Goal: Task Accomplishment & Management: Manage account settings

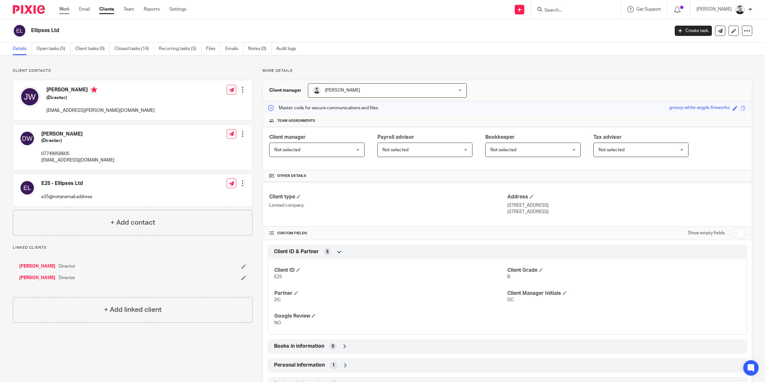
click at [64, 10] on link "Work" at bounding box center [64, 9] width 10 height 6
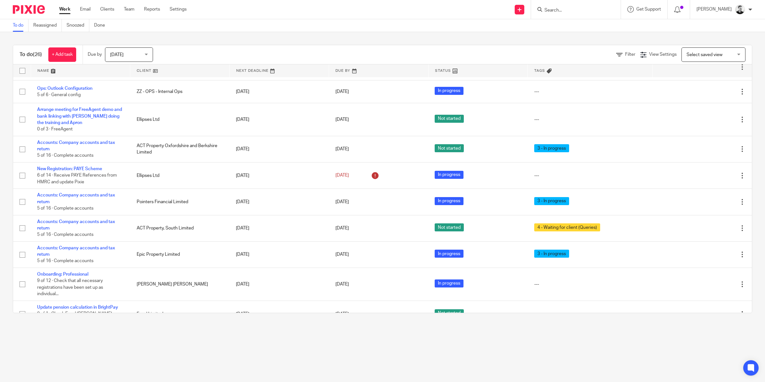
scroll to position [474, 0]
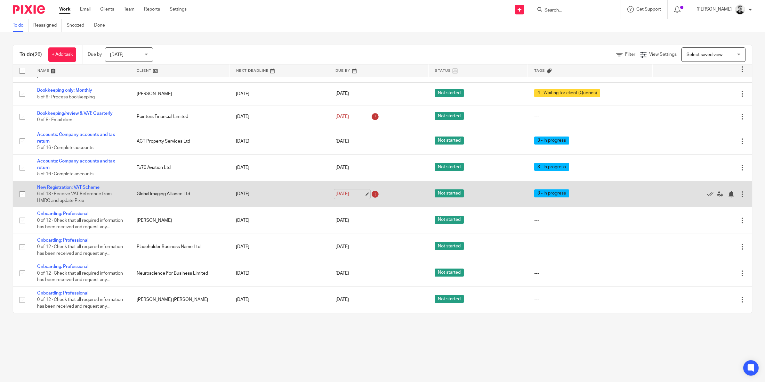
click at [340, 190] on link "[DATE]" at bounding box center [349, 193] width 29 height 7
click at [728, 191] on div at bounding box center [731, 194] width 6 height 6
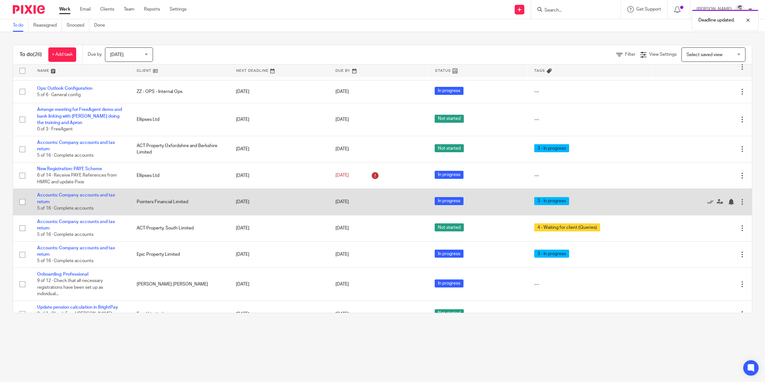
scroll to position [0, 0]
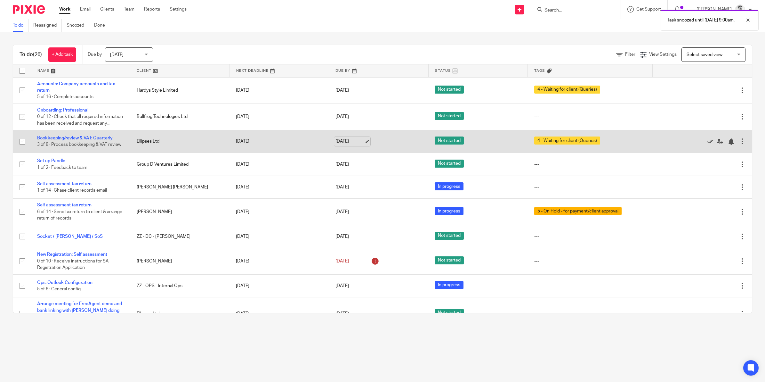
click at [345, 145] on link "[DATE]" at bounding box center [349, 141] width 29 height 7
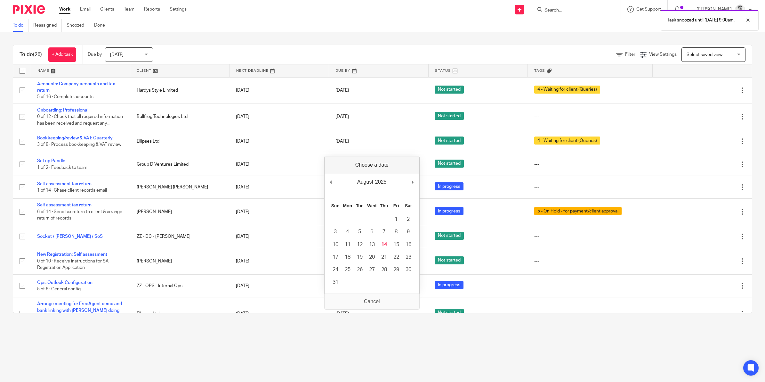
click at [367, 50] on div "Filter View Settings View Settings Manage saved views Select saved view Select …" at bounding box center [458, 54] width 588 height 14
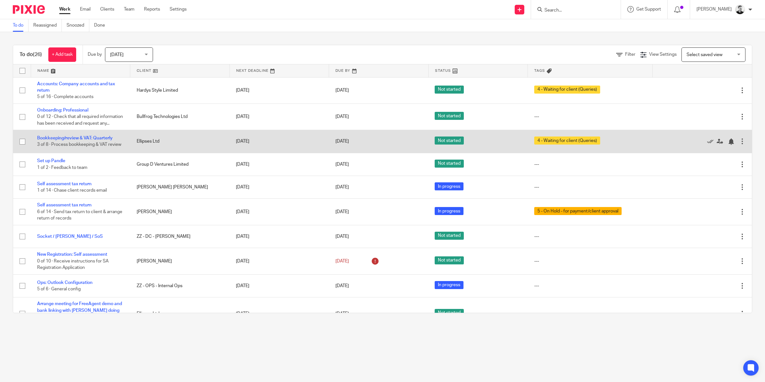
scroll to position [40, 0]
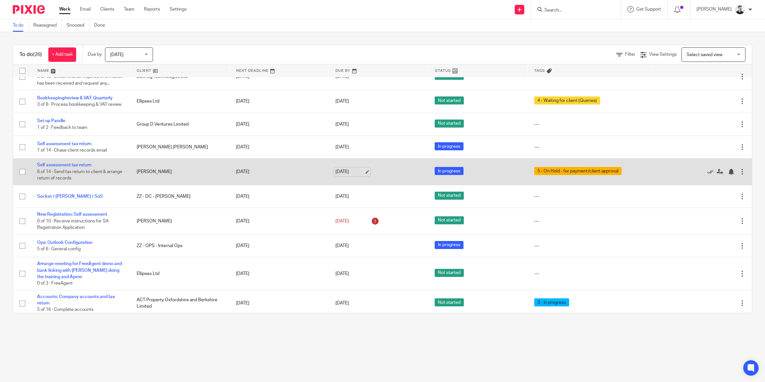
click at [341, 175] on link "[DATE]" at bounding box center [349, 171] width 29 height 7
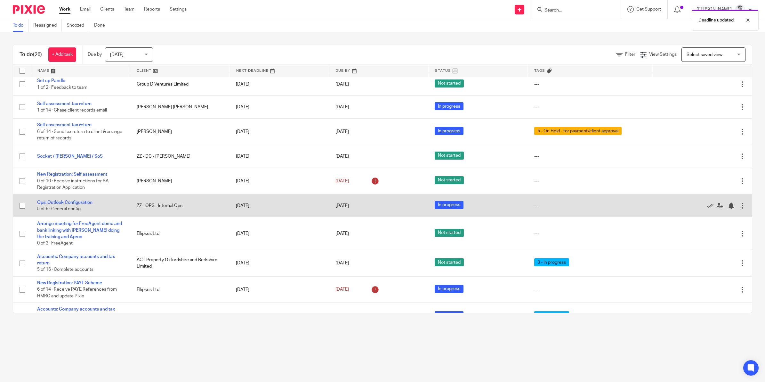
scroll to position [120, 0]
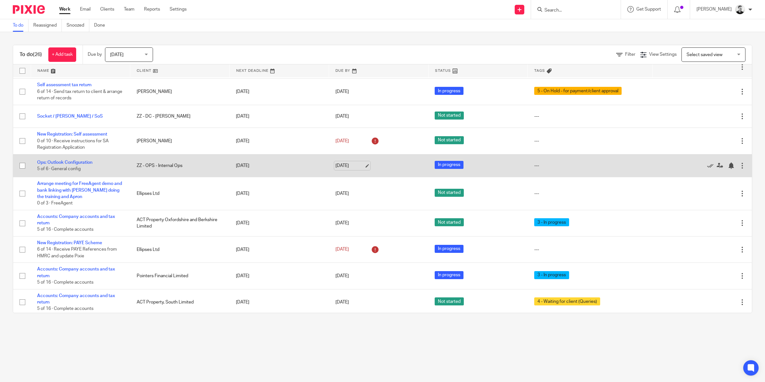
click at [343, 169] on link "14 Aug 2025" at bounding box center [349, 165] width 29 height 7
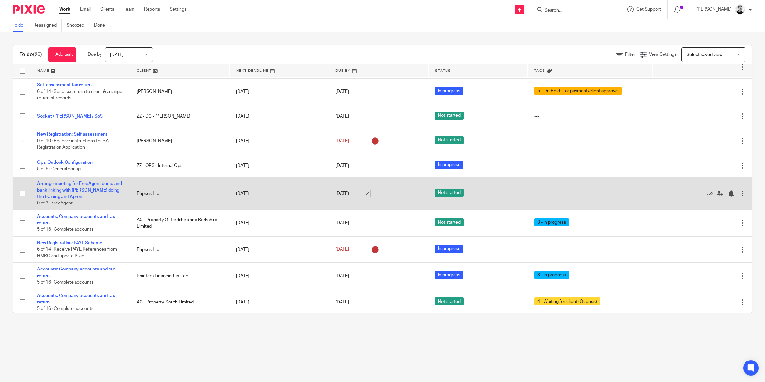
click at [344, 197] on link "[DATE]" at bounding box center [349, 193] width 29 height 7
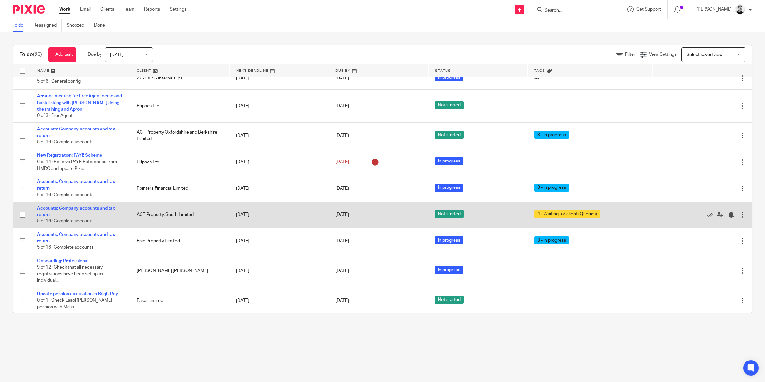
scroll to position [327, 0]
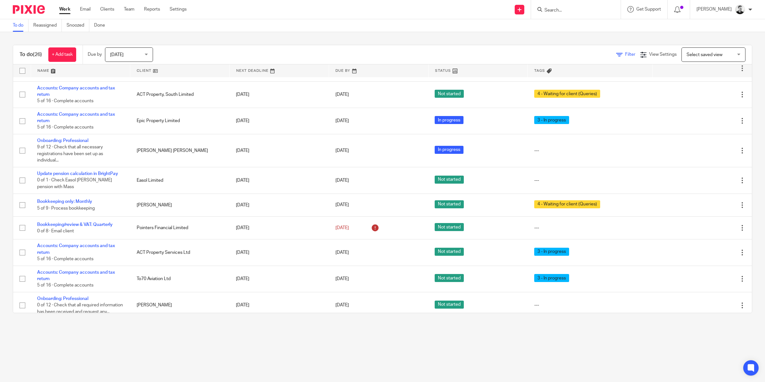
click at [625, 55] on span "Filter" at bounding box center [630, 54] width 10 height 4
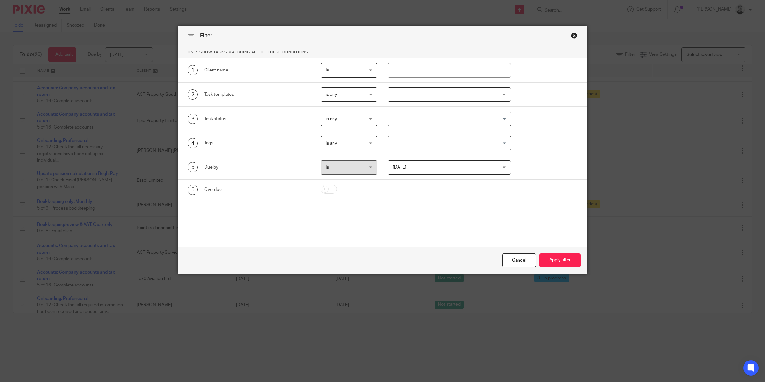
click at [489, 95] on div at bounding box center [449, 94] width 123 height 14
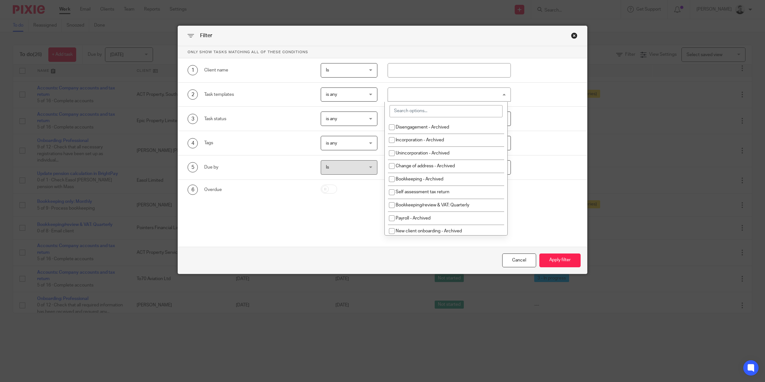
click at [465, 109] on input "search" at bounding box center [446, 111] width 113 height 12
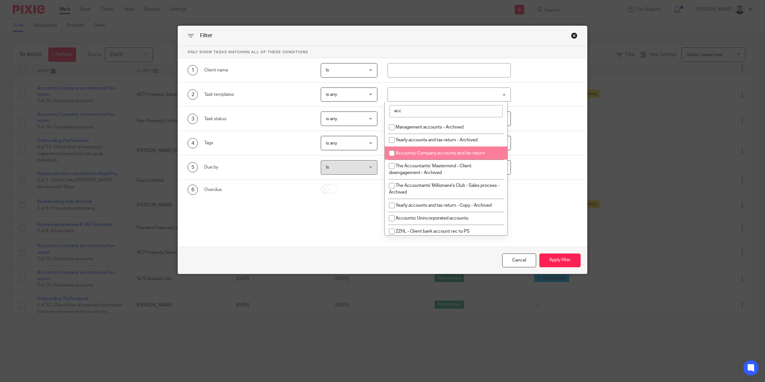
type input "acc"
click at [459, 148] on li "Accounts: Company accounts and tax return" at bounding box center [446, 152] width 123 height 13
checkbox input "true"
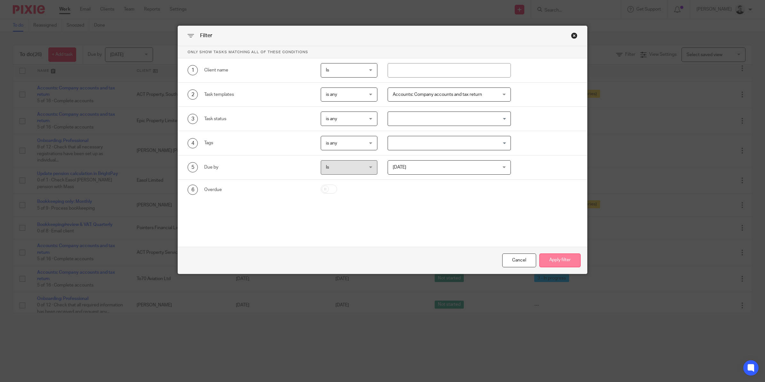
click at [548, 261] on button "Apply filter" at bounding box center [559, 260] width 41 height 14
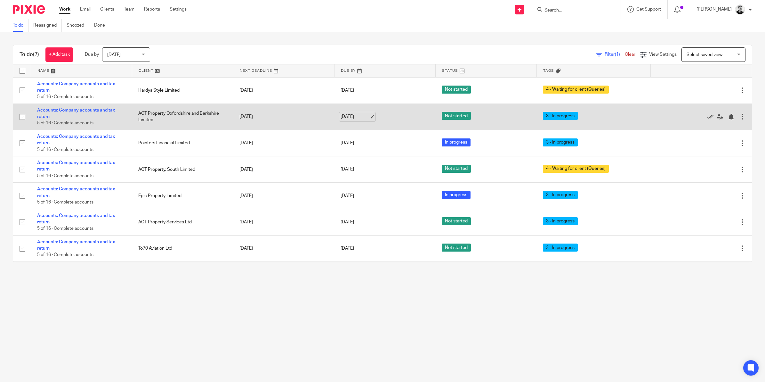
click at [348, 117] on link "[DATE]" at bounding box center [355, 116] width 29 height 7
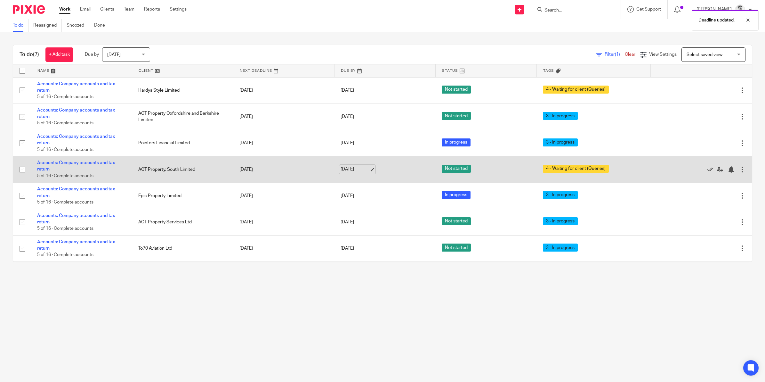
click at [348, 171] on link "[DATE]" at bounding box center [355, 169] width 29 height 7
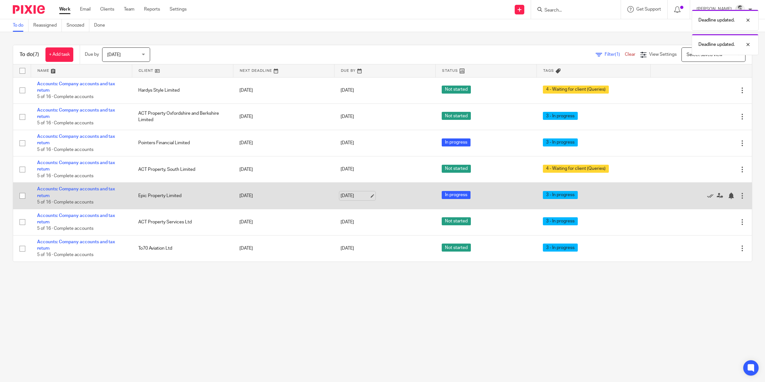
click at [349, 196] on link "[DATE]" at bounding box center [355, 195] width 29 height 7
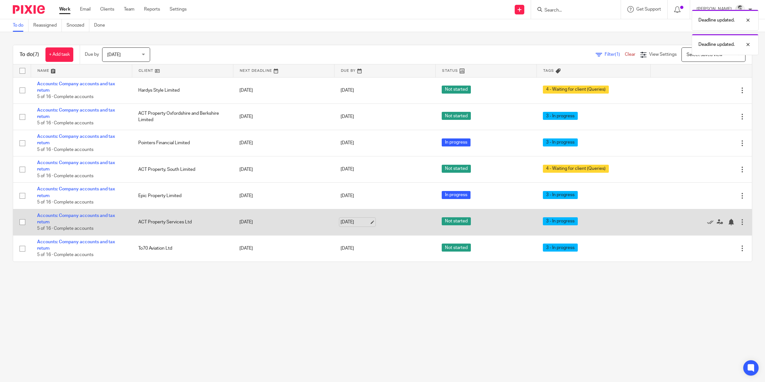
click at [348, 221] on link "[DATE]" at bounding box center [355, 222] width 29 height 7
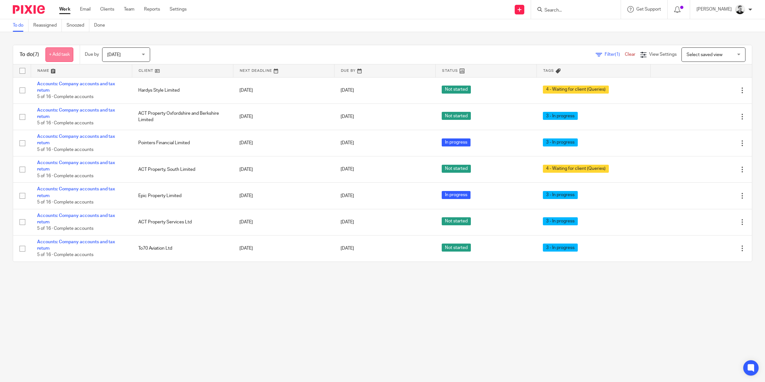
click at [66, 53] on link "+ Add task" at bounding box center [59, 54] width 28 height 14
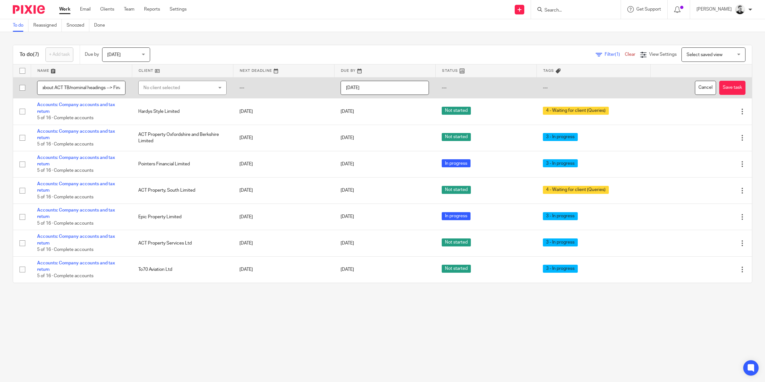
scroll to position [0, 52]
type input "Talk to Adam about ACT TB/nominal headings --> Final accounts"
click at [167, 84] on div "No client selected" at bounding box center [176, 87] width 66 height 13
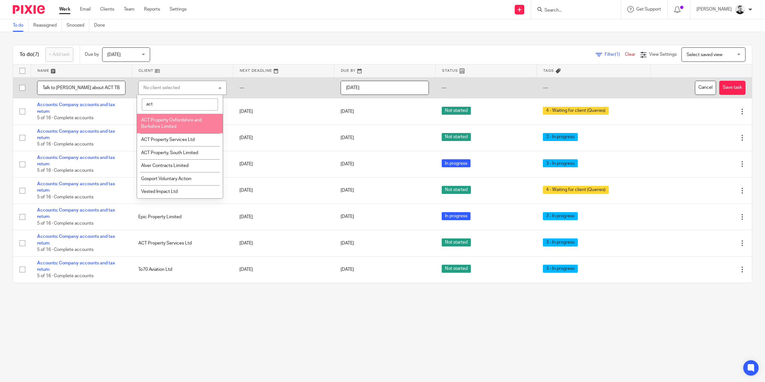
type input "act"
drag, startPoint x: 162, startPoint y: 125, endPoint x: 165, endPoint y: 143, distance: 17.6
click at [165, 143] on ul "ACT Property Oxfordshire and Berkshire Limited ACT Property Services Ltd ACT Pr…" at bounding box center [180, 156] width 86 height 84
click at [165, 141] on li "ACT Property Services Ltd" at bounding box center [180, 139] width 86 height 13
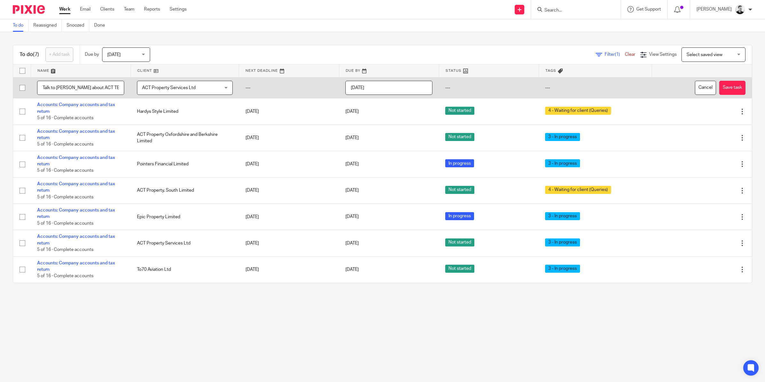
click at [388, 90] on input "[DATE]" at bounding box center [388, 88] width 87 height 14
click at [720, 89] on button "Save task" at bounding box center [732, 88] width 26 height 14
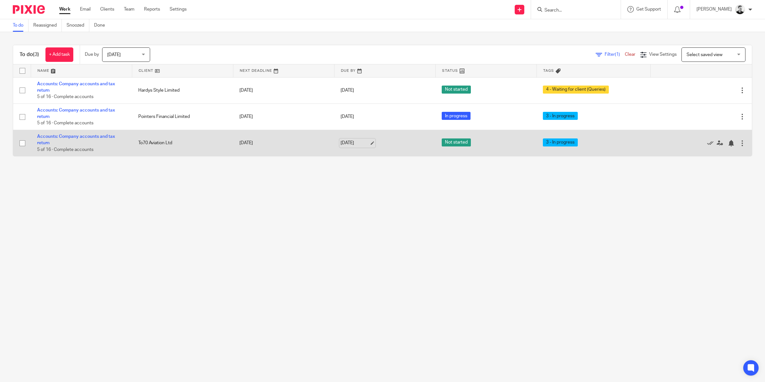
click at [344, 143] on link "14 Aug 2025" at bounding box center [355, 143] width 29 height 7
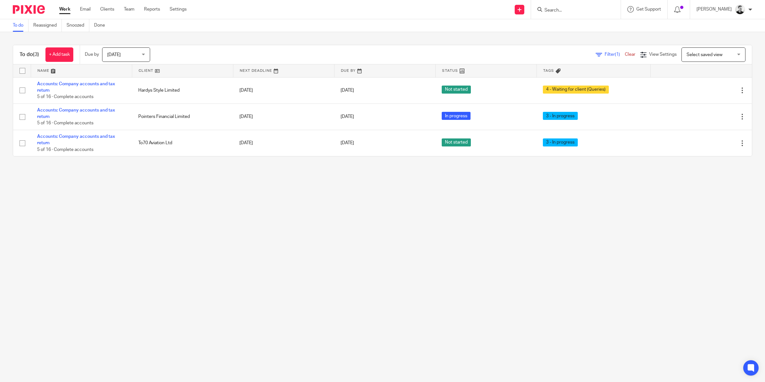
click at [625, 55] on link "Clear" at bounding box center [630, 54] width 11 height 4
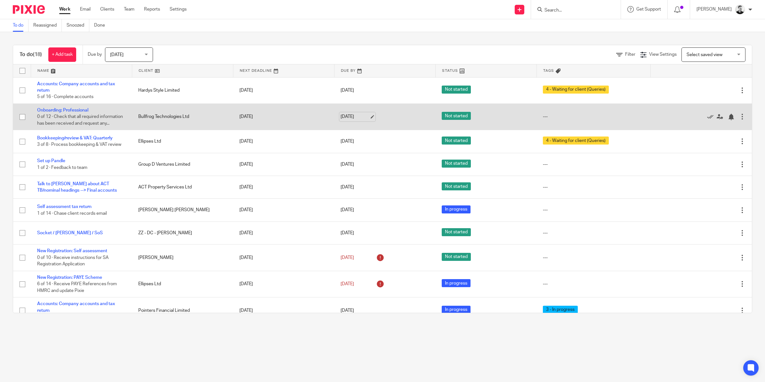
click at [345, 119] on link "[DATE]" at bounding box center [355, 116] width 29 height 7
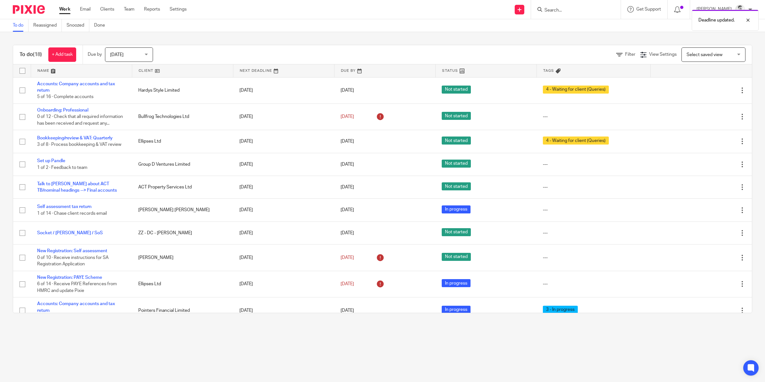
click at [620, 51] on div "Filter View Settings View Settings Manage saved views Select saved view Select …" at bounding box center [458, 54] width 588 height 14
click at [618, 52] on div "Filter" at bounding box center [628, 54] width 24 height 7
click at [146, 54] on div "Today Today" at bounding box center [129, 54] width 48 height 14
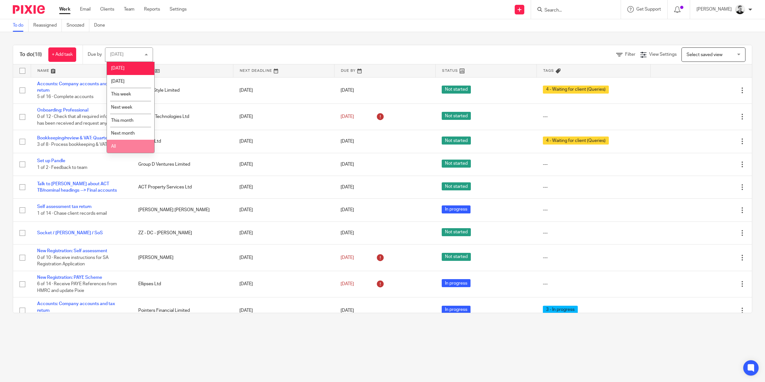
click at [120, 142] on li "All" at bounding box center [130, 146] width 47 height 13
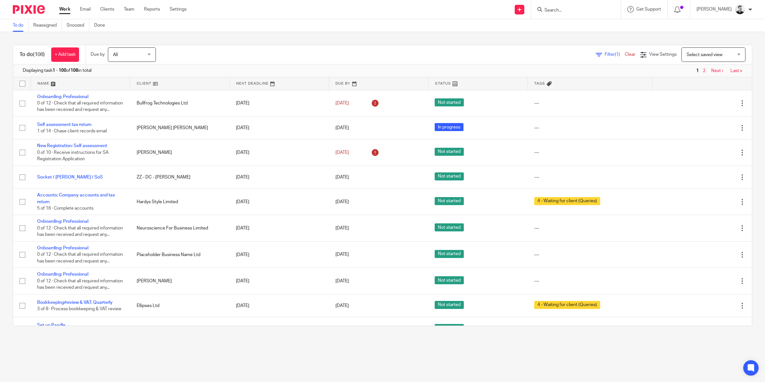
click at [605, 54] on span "Filter (1)" at bounding box center [615, 54] width 20 height 4
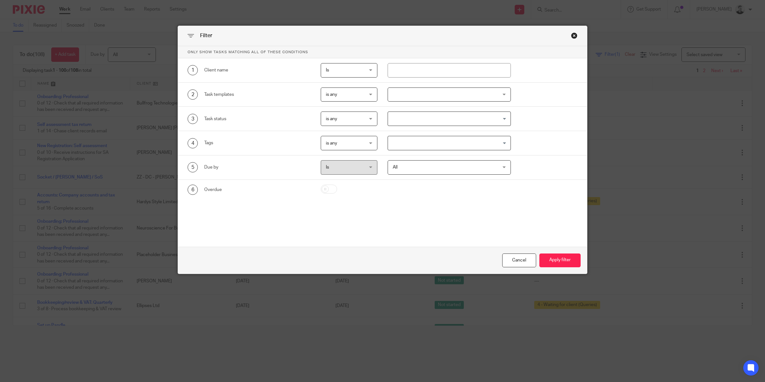
click at [402, 94] on div at bounding box center [449, 94] width 123 height 14
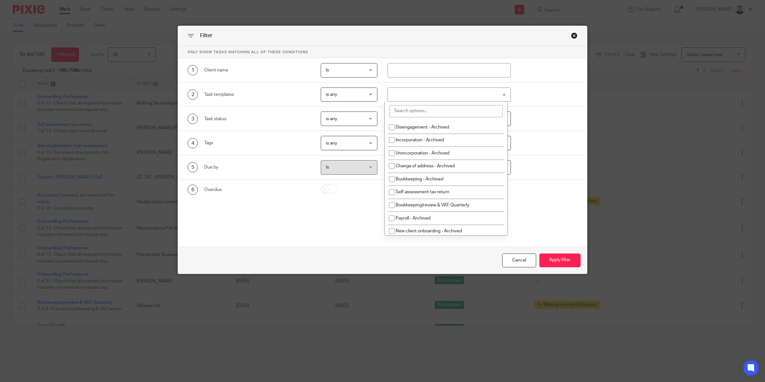
click at [407, 113] on input "search" at bounding box center [446, 111] width 113 height 12
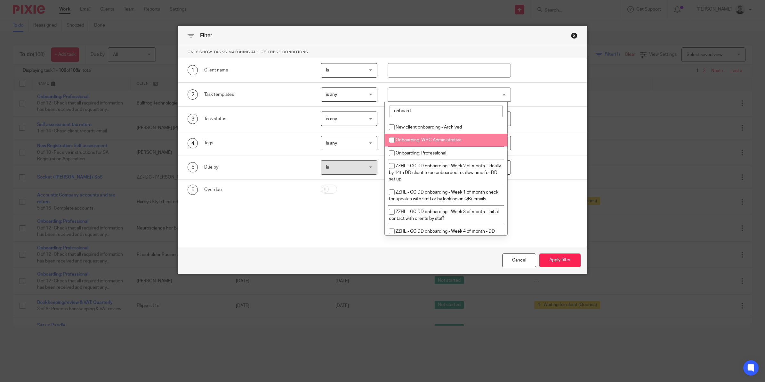
type input "onboard"
click at [394, 138] on input "checkbox" at bounding box center [392, 140] width 12 height 12
checkbox input "true"
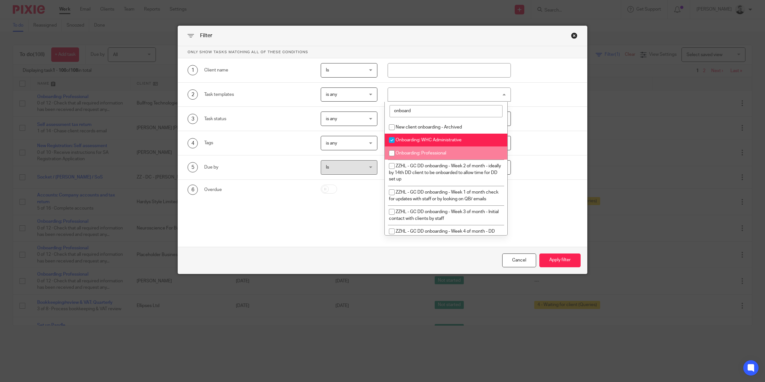
click at [393, 151] on input "checkbox" at bounding box center [392, 153] width 12 height 12
checkbox input "true"
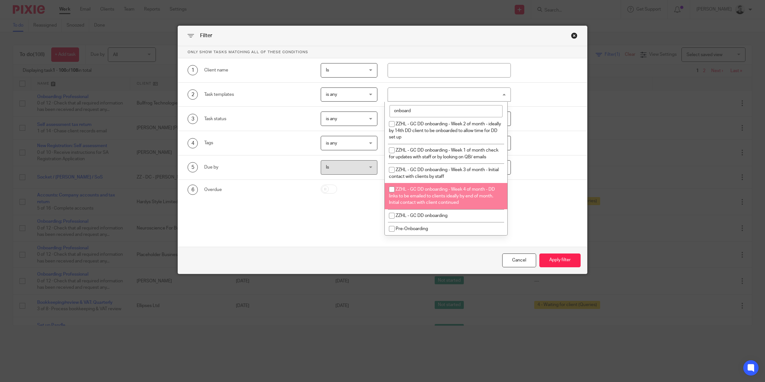
scroll to position [47, 0]
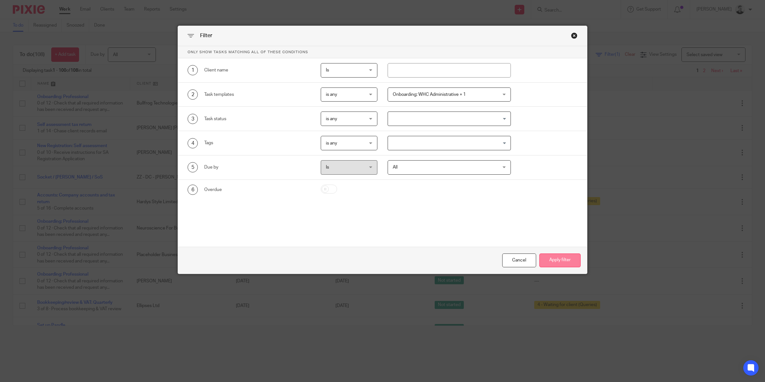
click at [557, 257] on button "Apply filter" at bounding box center [559, 260] width 41 height 14
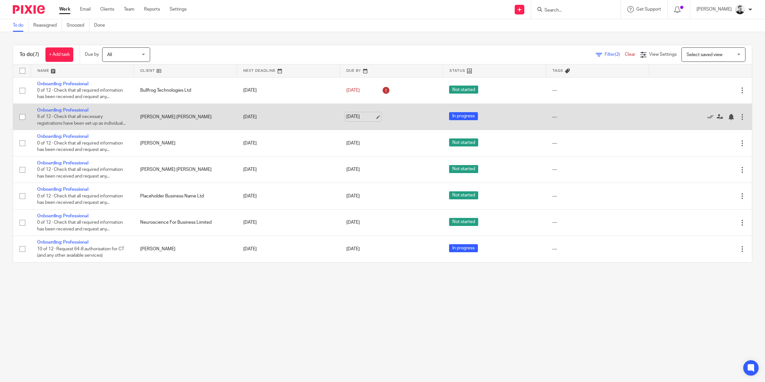
click at [355, 120] on link "[DATE]" at bounding box center [360, 116] width 29 height 7
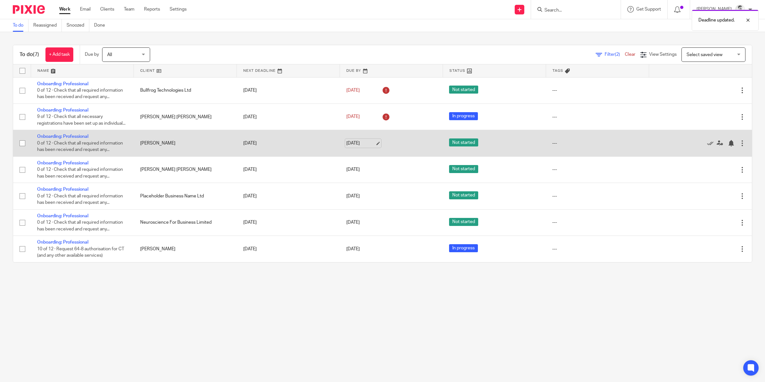
click at [354, 147] on link "[DATE]" at bounding box center [360, 143] width 29 height 7
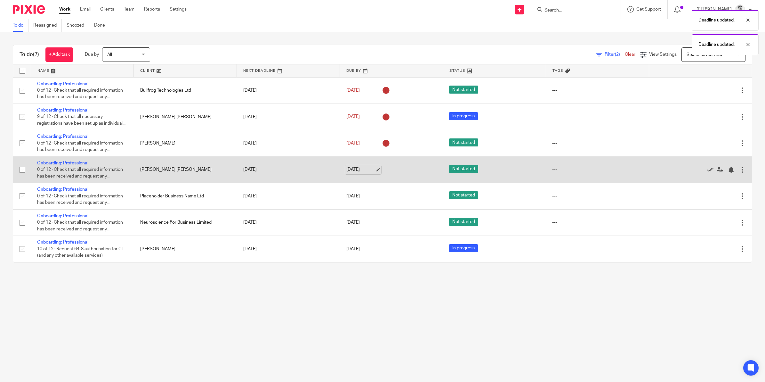
click at [357, 173] on link "[DATE]" at bounding box center [360, 169] width 29 height 7
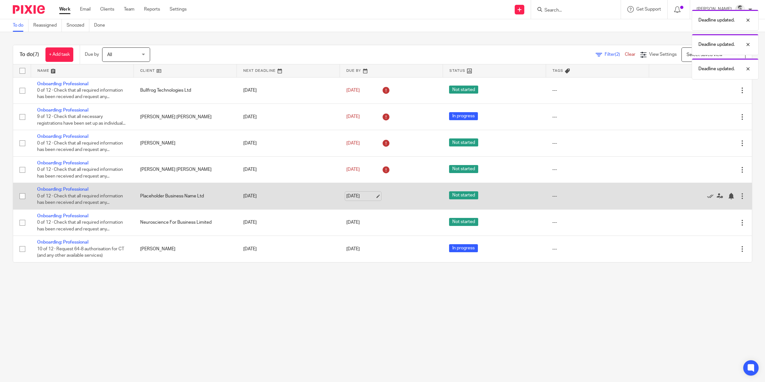
click at [348, 199] on link "[DATE]" at bounding box center [360, 196] width 29 height 7
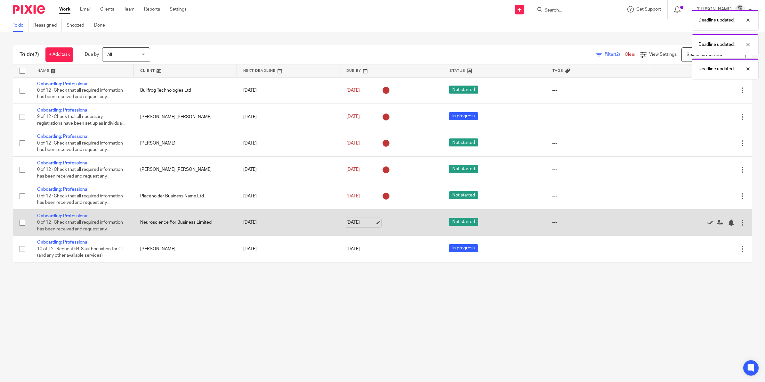
click at [353, 226] on link "[DATE]" at bounding box center [360, 222] width 29 height 7
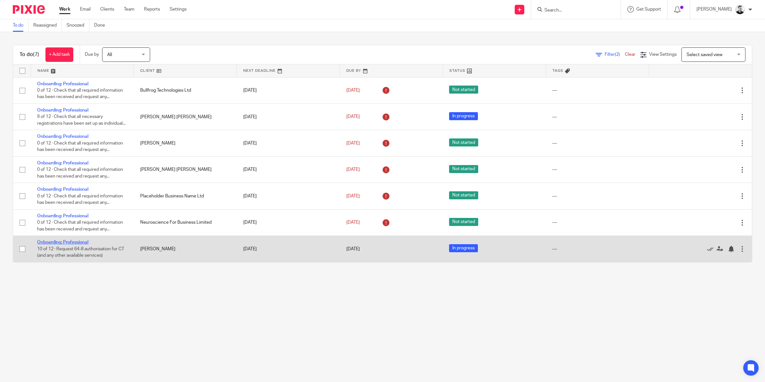
click at [82, 244] on link "Onboarding: Professional" at bounding box center [62, 242] width 51 height 4
click at [728, 252] on div at bounding box center [731, 248] width 6 height 6
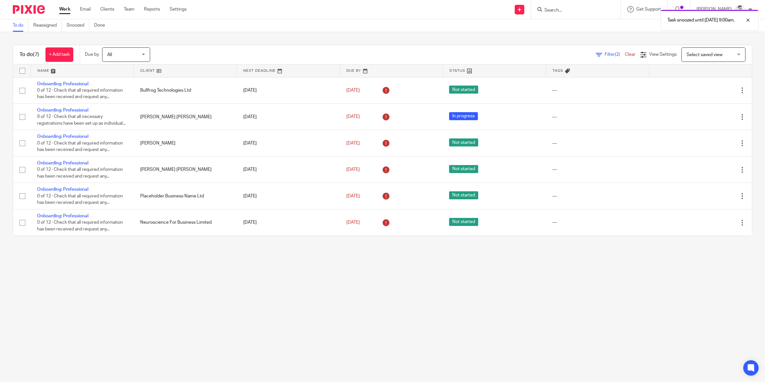
click at [625, 54] on link "Clear" at bounding box center [630, 54] width 11 height 4
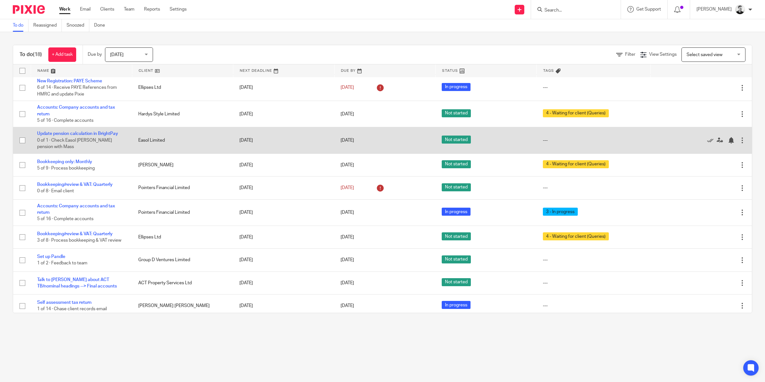
scroll to position [200, 0]
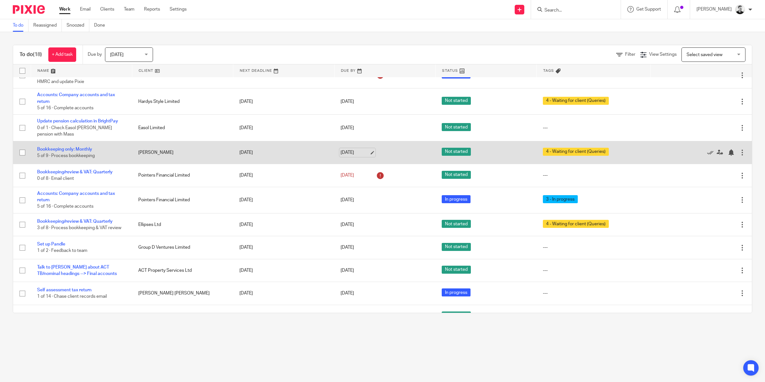
click at [343, 156] on link "[DATE]" at bounding box center [355, 152] width 29 height 7
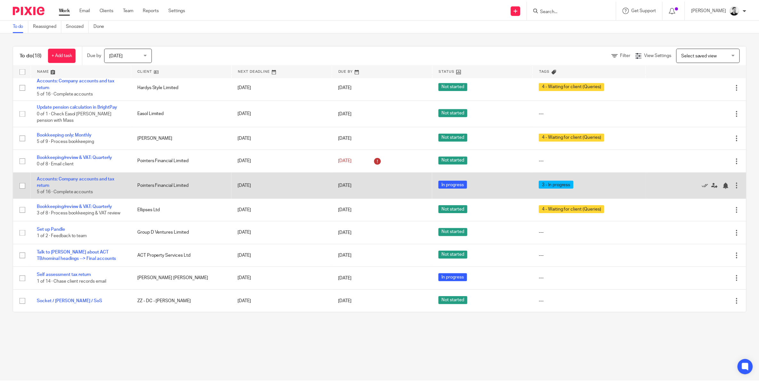
scroll to position [253, 0]
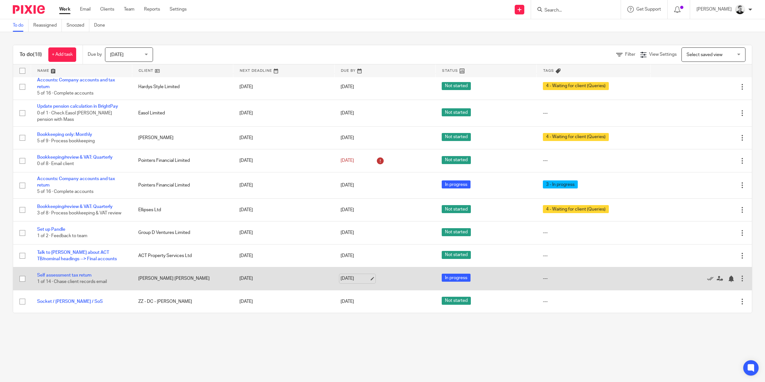
click at [354, 275] on link "[DATE]" at bounding box center [355, 278] width 29 height 7
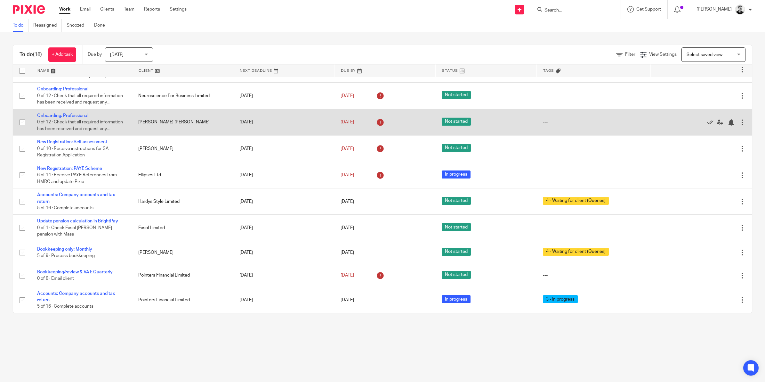
scroll to position [0, 0]
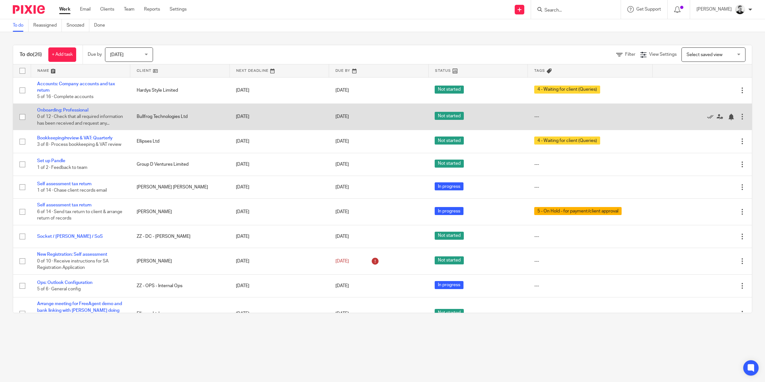
drag, startPoint x: 72, startPoint y: 143, endPoint x: 77, endPoint y: 132, distance: 11.5
click at [72, 140] on link "Bookkeeping/review & VAT: Quarterly" at bounding box center [75, 138] width 76 height 4
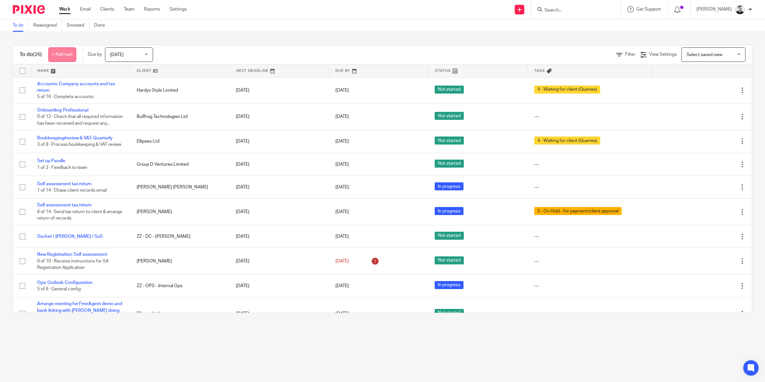
click at [72, 53] on link "+ Add task" at bounding box center [62, 54] width 28 height 14
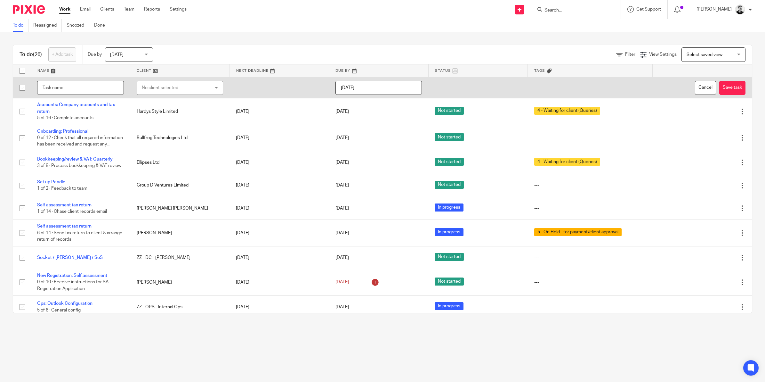
click at [84, 92] on input "text" at bounding box center [80, 88] width 87 height 14
type input "Ask [PERSON_NAME] to contact HMRC PAYE re. start date of scheme"
click at [170, 90] on div "No client selected" at bounding box center [174, 87] width 65 height 13
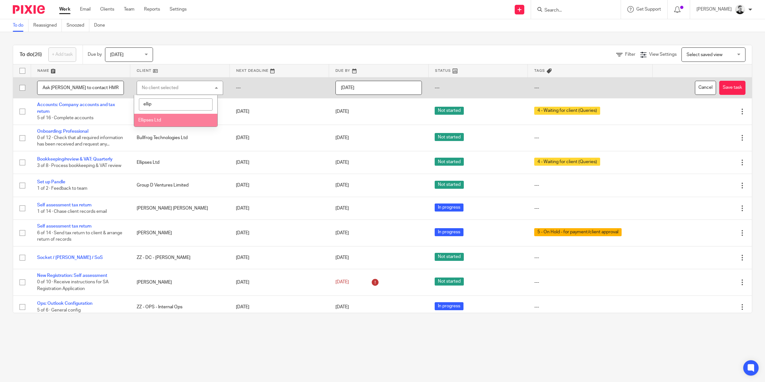
type input "ellip"
click at [167, 118] on li "Ellipses Ltd" at bounding box center [175, 120] width 83 height 13
click at [407, 88] on input "[DATE]" at bounding box center [378, 88] width 87 height 14
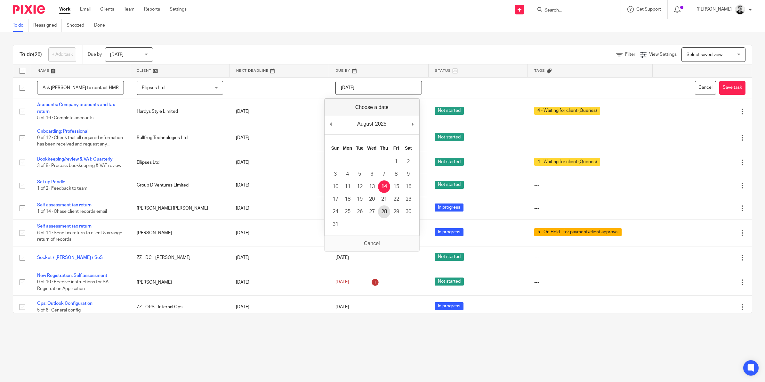
type input "[DATE]"
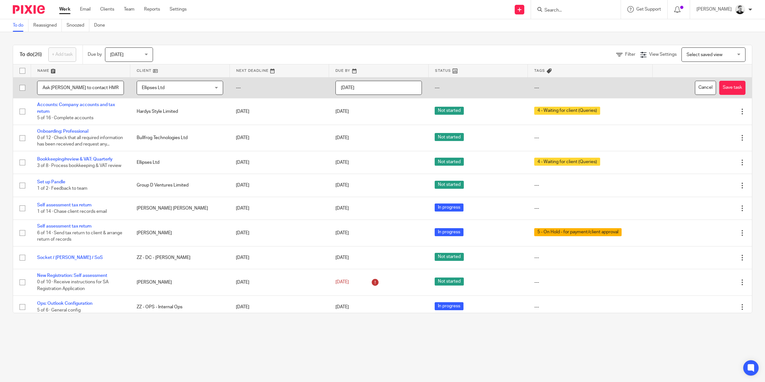
click at [100, 87] on input "Ask [PERSON_NAME] to contact HMRC PAYE re. start date of scheme" at bounding box center [80, 88] width 87 height 14
type input "Ask [PERSON_NAME] to contact HMRC PAYE re. start date of scheme once 64-8 in pl…"
click at [719, 89] on button "Save task" at bounding box center [732, 88] width 26 height 14
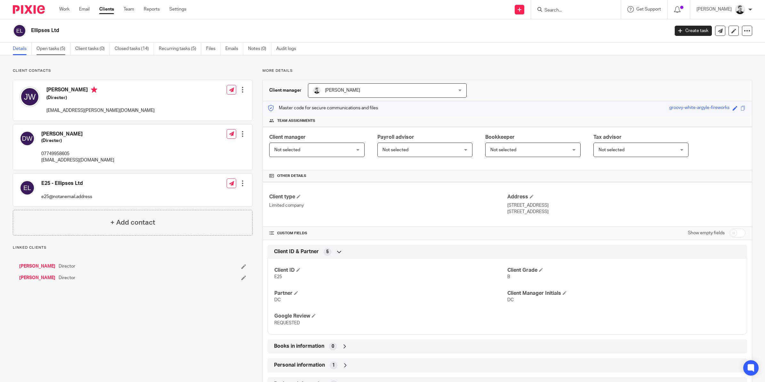
click at [48, 47] on link "Open tasks (5)" at bounding box center [53, 49] width 34 height 12
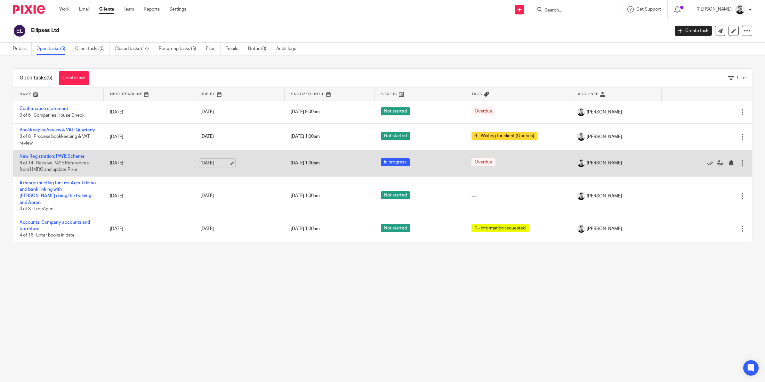
click at [213, 166] on link "[DATE]" at bounding box center [214, 163] width 29 height 7
click at [728, 166] on div at bounding box center [731, 163] width 6 height 6
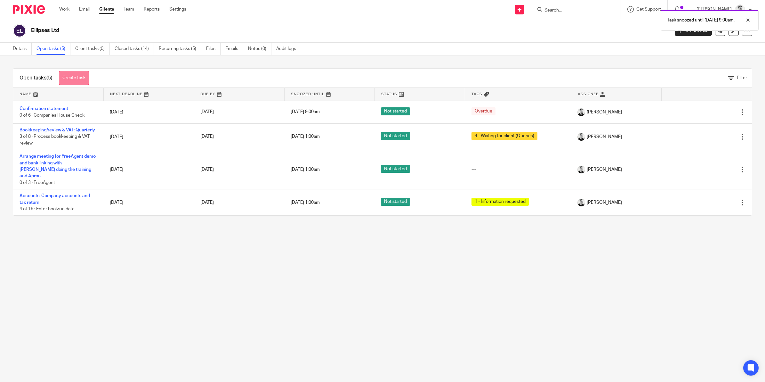
click at [70, 78] on link "Create task" at bounding box center [74, 78] width 30 height 14
